Goal: Information Seeking & Learning: Check status

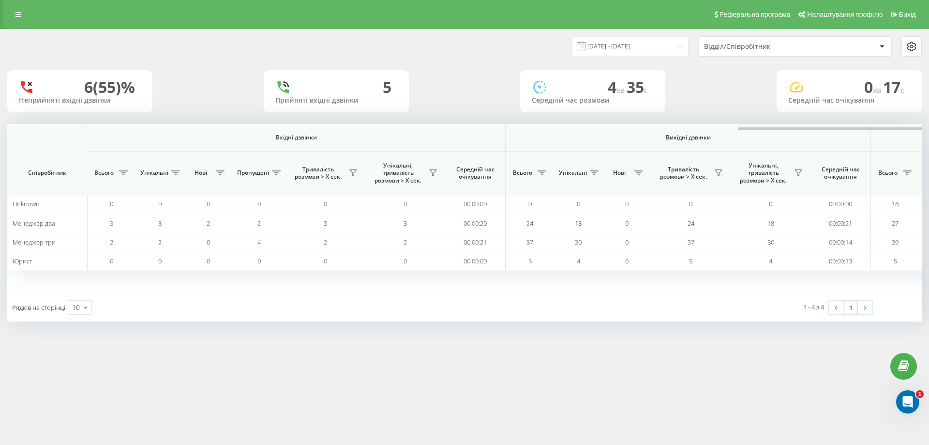
scroll to position [0, 435]
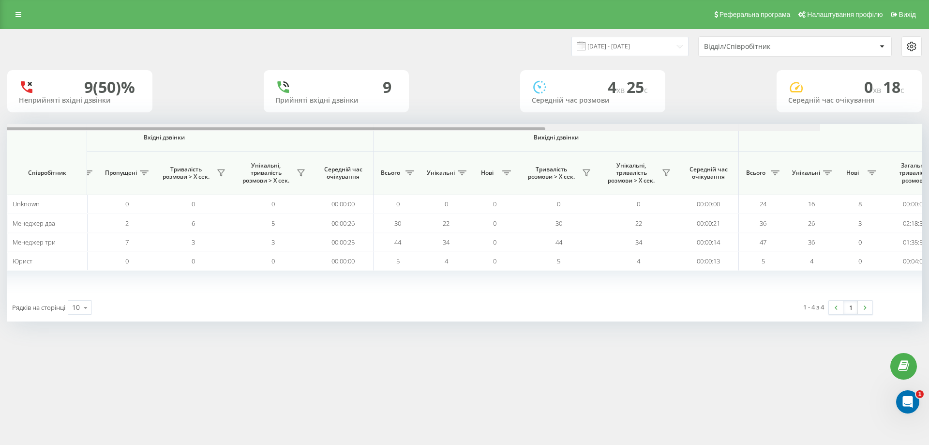
scroll to position [0, 435]
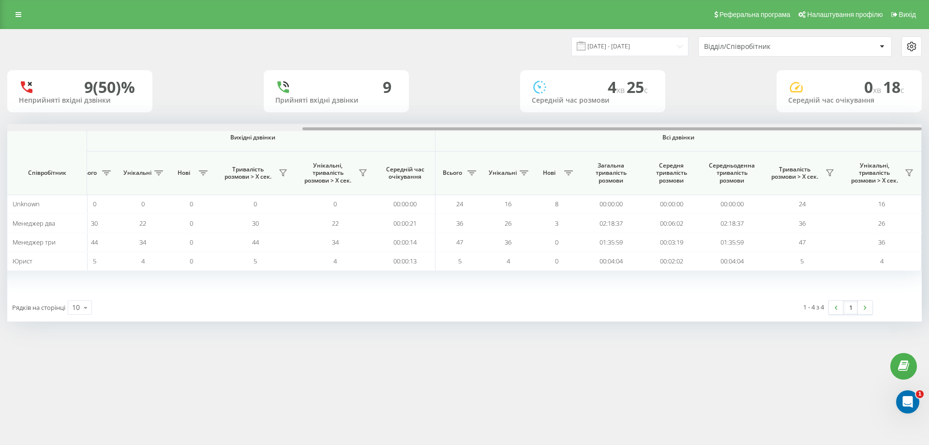
drag, startPoint x: 435, startPoint y: 127, endPoint x: 929, endPoint y: 132, distance: 493.1
click at [929, 132] on div "[DATE] - [DATE] Відділ/Співробітник 9 (50)% Неприйняті вхідні дзвінки 9 Прийнят…" at bounding box center [464, 185] width 929 height 312
click at [833, 171] on icon at bounding box center [830, 173] width 8 height 8
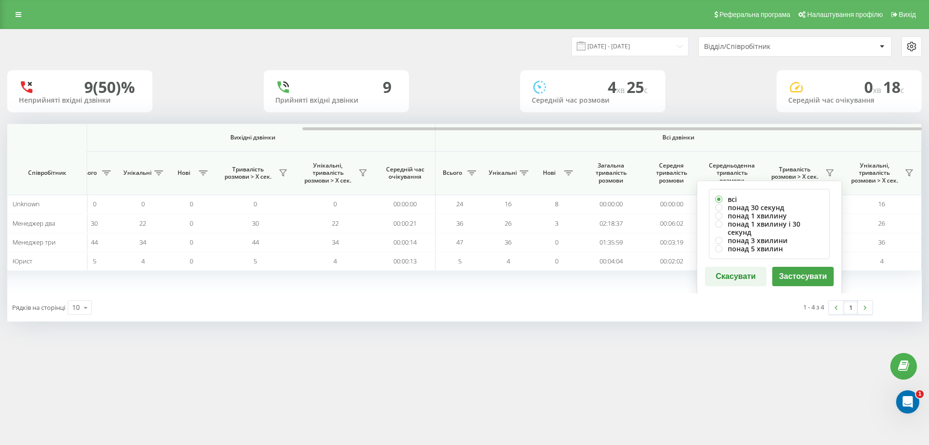
click at [804, 273] on button "Застосувати" at bounding box center [802, 276] width 61 height 19
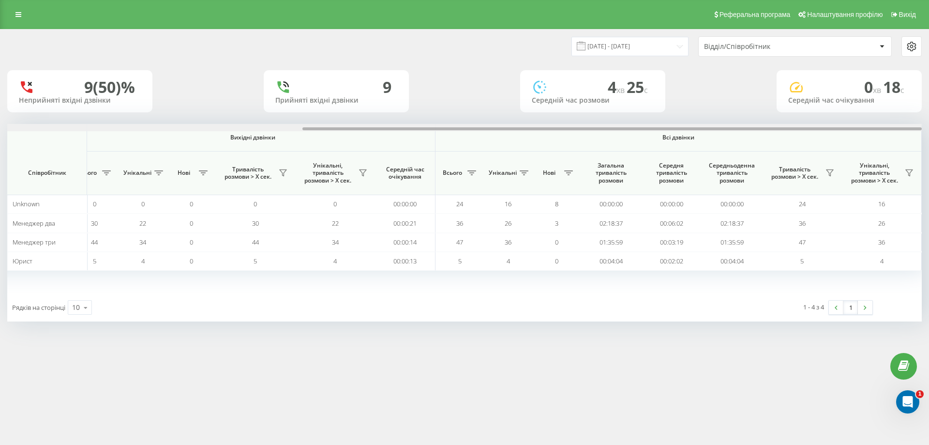
drag, startPoint x: 564, startPoint y: 128, endPoint x: 929, endPoint y: 126, distance: 364.4
click at [929, 126] on div "[DATE] - [DATE] Відділ/Співробітник 9 (50)% Неприйняті вхідні дзвінки 9 Прийнят…" at bounding box center [464, 185] width 929 height 312
click at [828, 171] on icon at bounding box center [830, 173] width 8 height 8
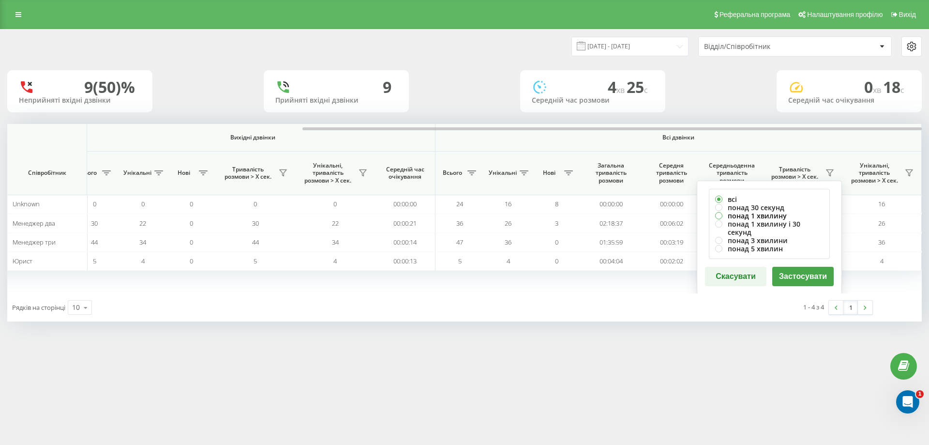
click at [775, 213] on label "понад 1 хвилину" at bounding box center [769, 215] width 108 height 8
radio input "true"
click at [796, 267] on button "Застосувати" at bounding box center [802, 276] width 61 height 19
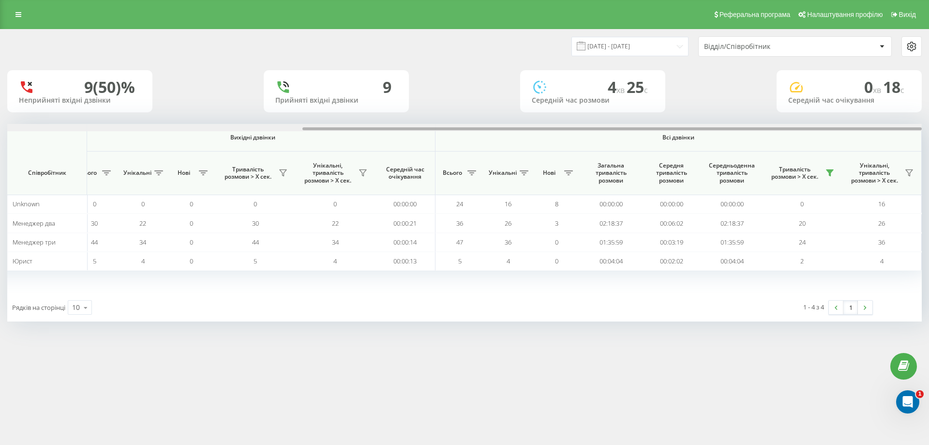
drag, startPoint x: 499, startPoint y: 127, endPoint x: 929, endPoint y: 157, distance: 430.2
click at [929, 157] on div "[DATE] - [DATE] Відділ/Співробітник 9 (50)% Неприйняті вхідні дзвінки 9 Прийнят…" at bounding box center [464, 185] width 929 height 312
